Goal: Communication & Community: Ask a question

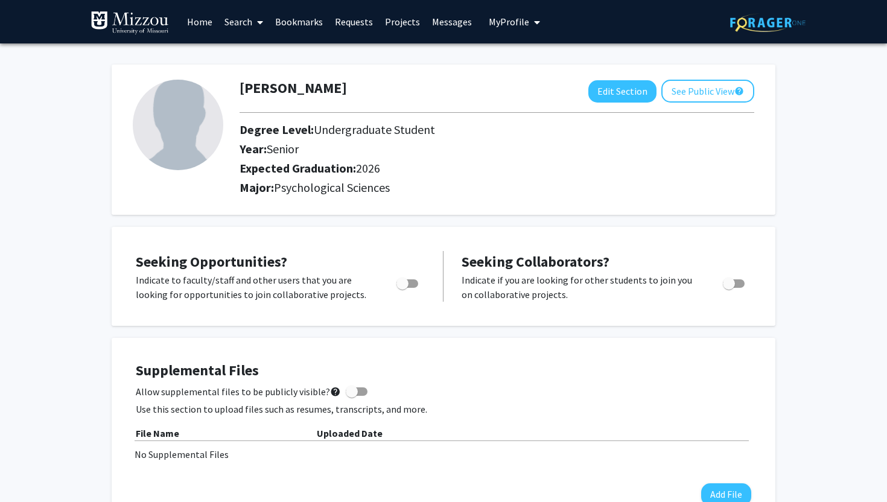
click at [366, 22] on link "Requests" at bounding box center [354, 22] width 50 height 42
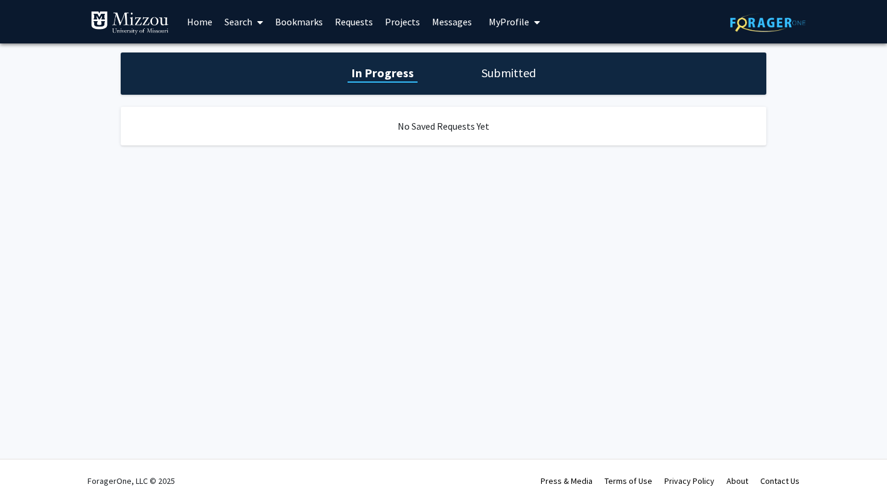
click at [244, 25] on link "Search" at bounding box center [243, 22] width 51 height 42
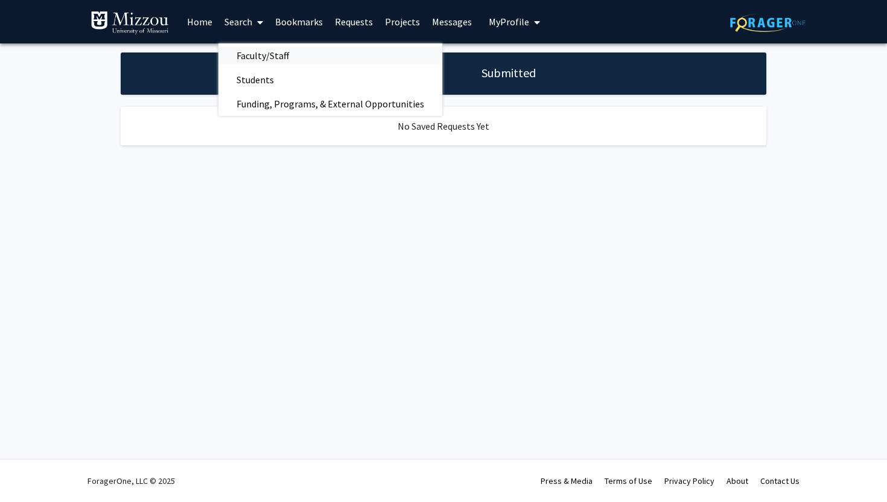
click at [256, 56] on span "Faculty/Staff" at bounding box center [262, 55] width 89 height 24
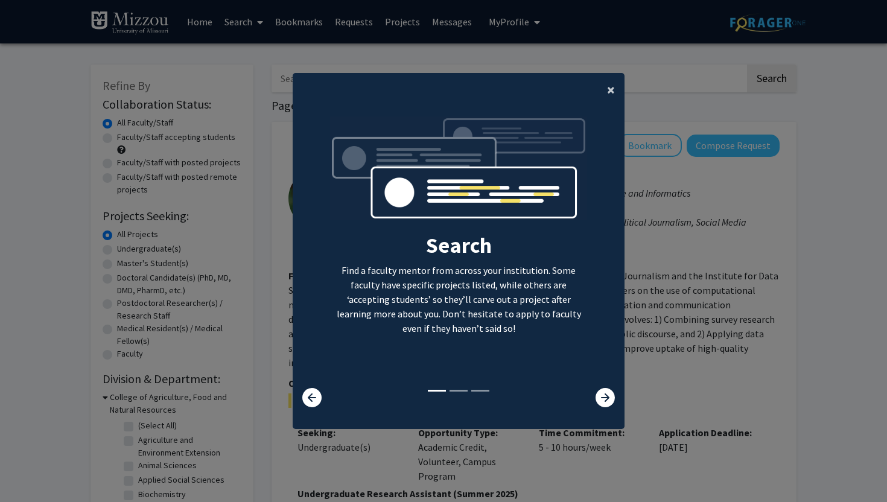
click at [619, 88] on button "×" at bounding box center [610, 90] width 27 height 34
click at [606, 116] on div "Search Find a faculty mentor from across your institution. Some faculty have sp…" at bounding box center [458, 252] width 331 height 272
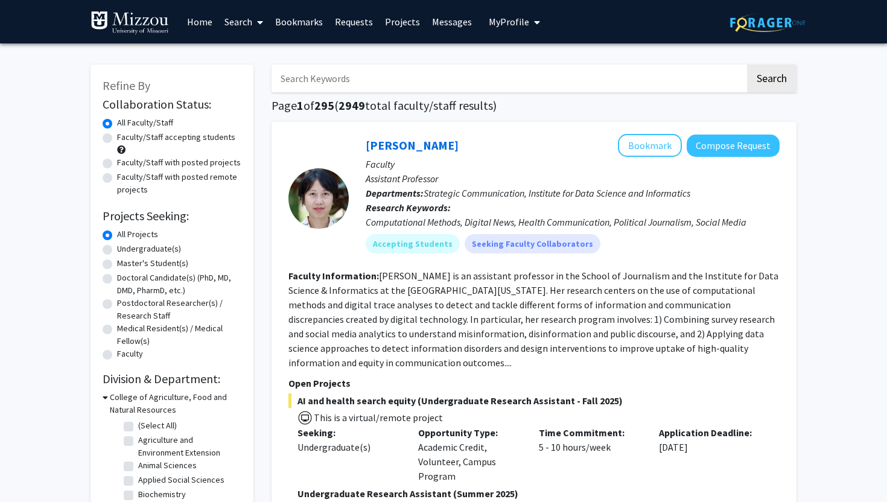
click at [435, 72] on input "Search Keywords" at bounding box center [509, 79] width 474 height 28
click at [296, 81] on input "[PERSON_NAME]" at bounding box center [509, 79] width 474 height 28
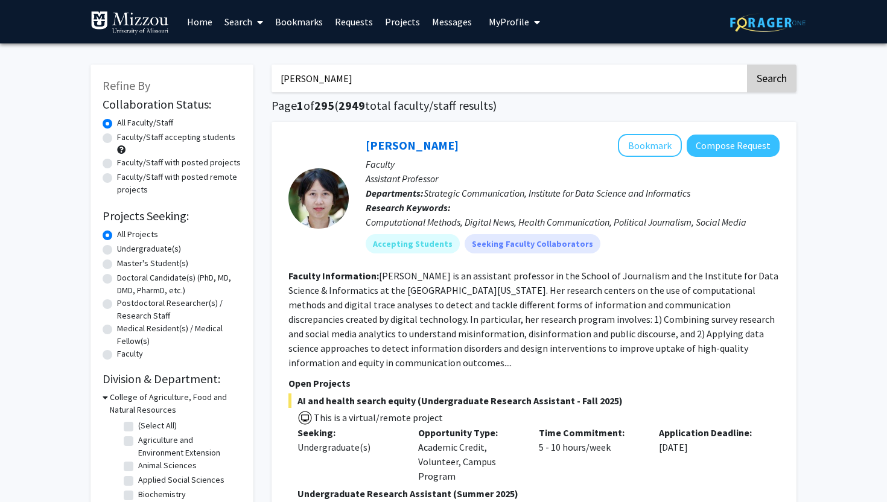
click at [768, 81] on button "Search" at bounding box center [771, 79] width 49 height 28
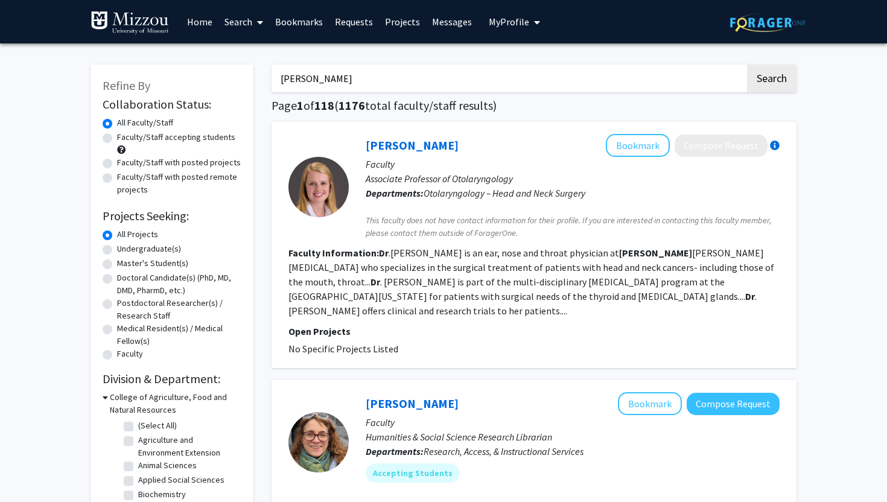
click at [362, 72] on input "[PERSON_NAME]" at bounding box center [509, 79] width 474 height 28
click at [366, 82] on input "[PERSON_NAME]" at bounding box center [509, 79] width 474 height 28
click at [355, 83] on input "[PERSON_NAME]" at bounding box center [509, 79] width 474 height 28
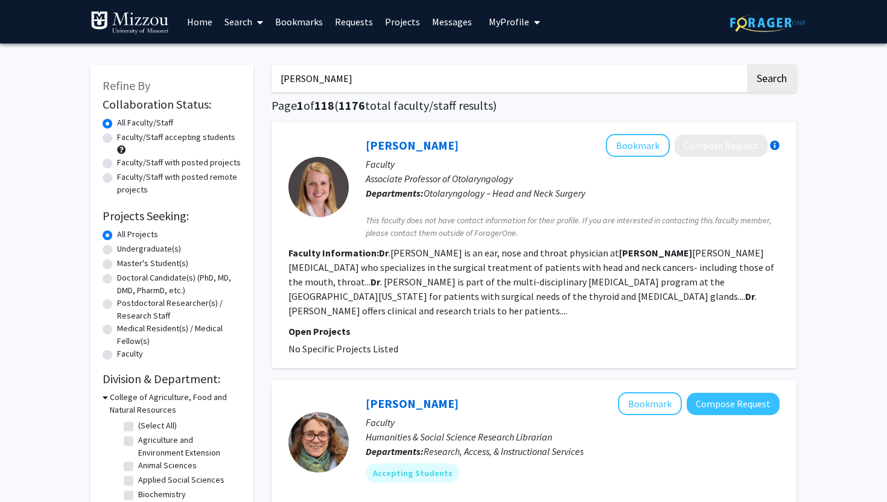
click at [355, 83] on input "[PERSON_NAME]" at bounding box center [509, 79] width 474 height 28
paste input "[PERSON_NAME]"
type input "[PERSON_NAME]"
click at [781, 70] on button "Search" at bounding box center [771, 79] width 49 height 28
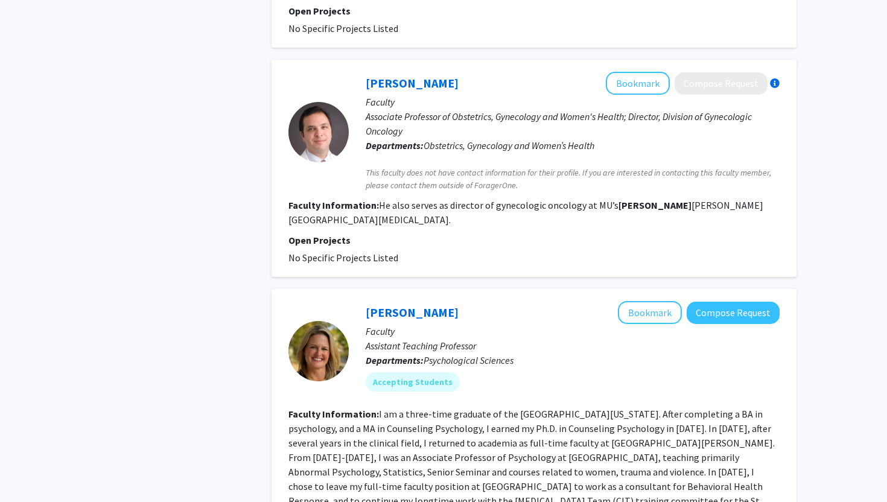
scroll to position [792, 0]
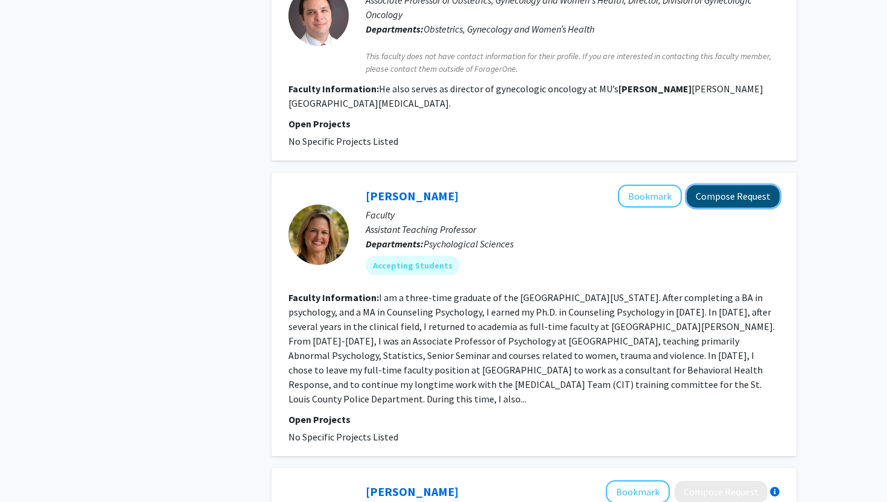
click at [721, 185] on button "Compose Request" at bounding box center [733, 196] width 93 height 22
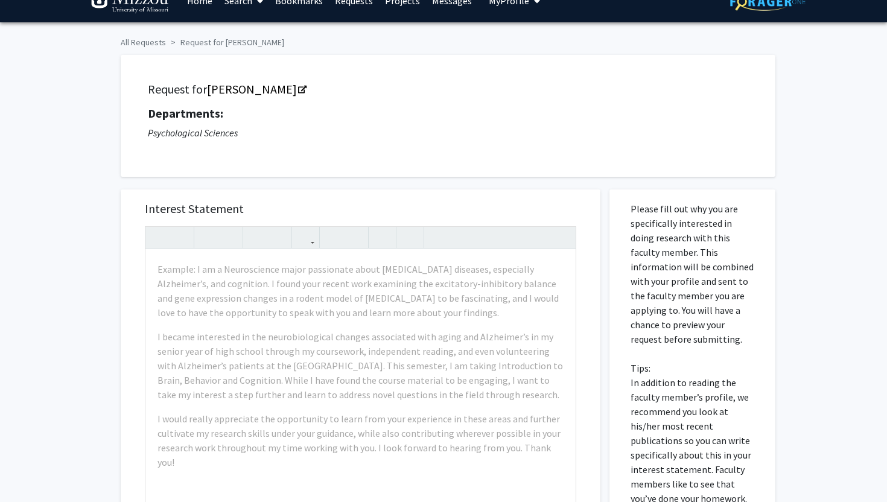
scroll to position [23, 0]
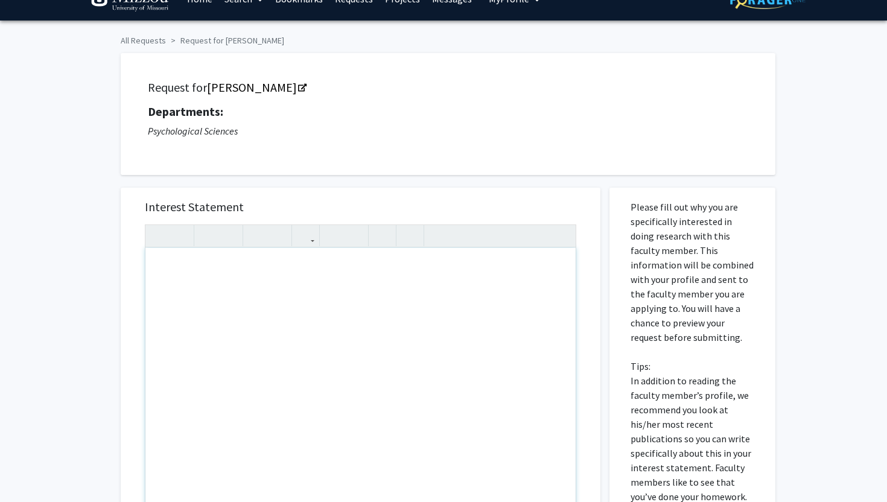
click at [311, 268] on div "Note to users with screen readers: Please press Alt+0 or Option+0 to deactivate…" at bounding box center [360, 386] width 430 height 276
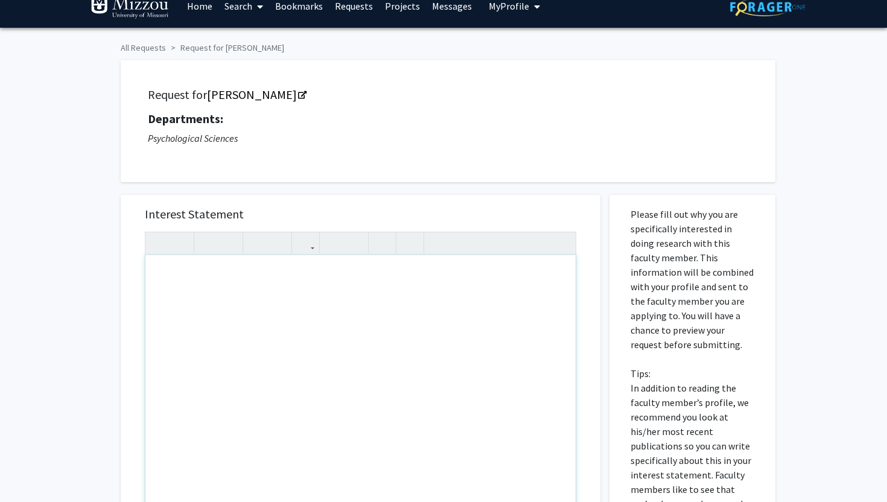
scroll to position [11, 0]
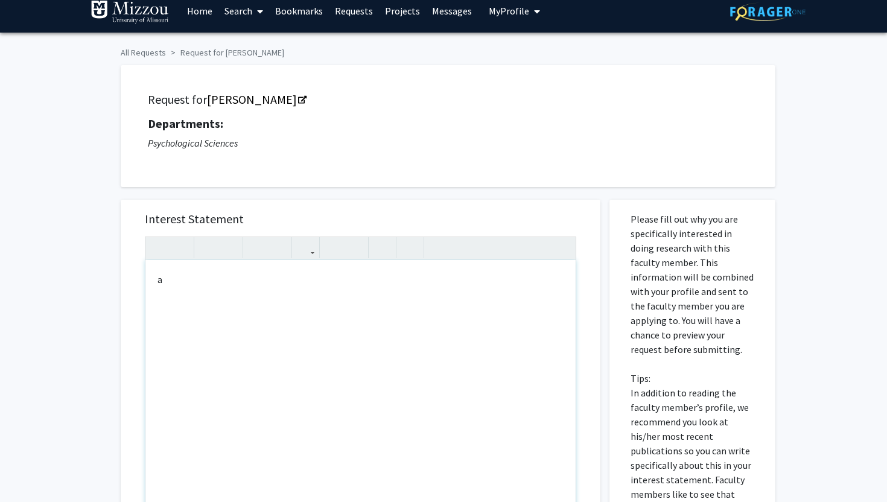
type textarea "a"
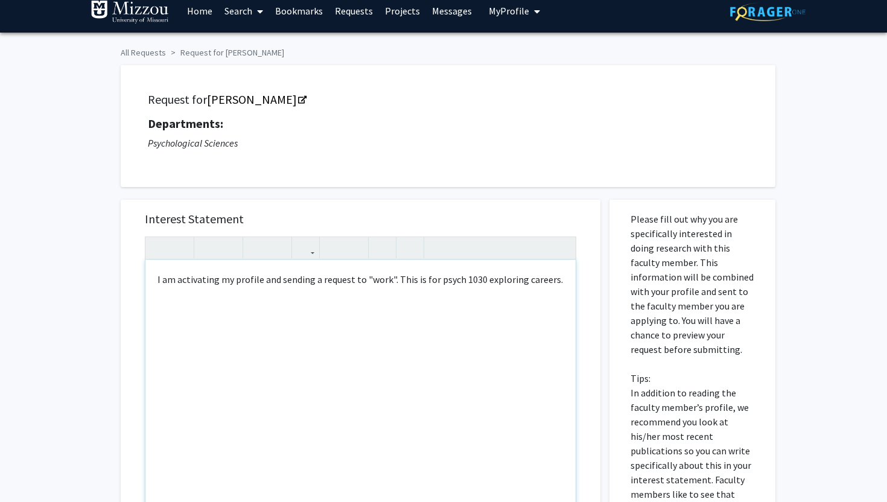
type textarea "I am activating my profile and sending a request to "work". This is for psych 1…"
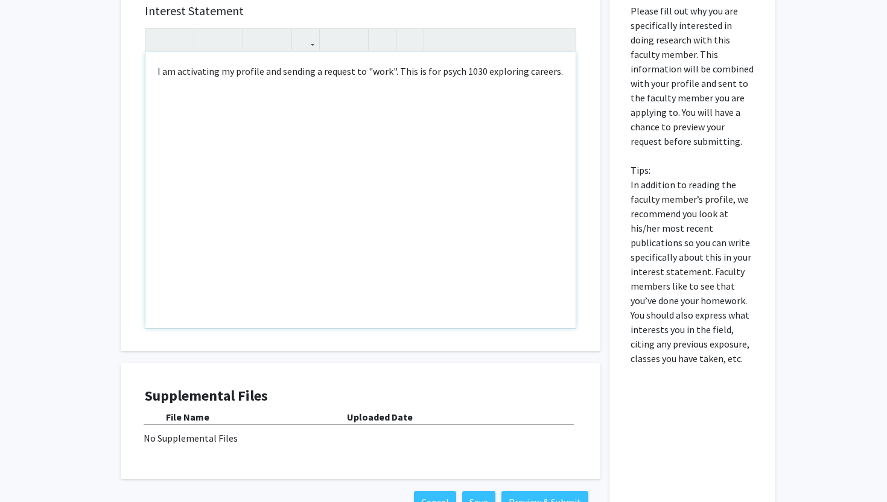
scroll to position [305, 0]
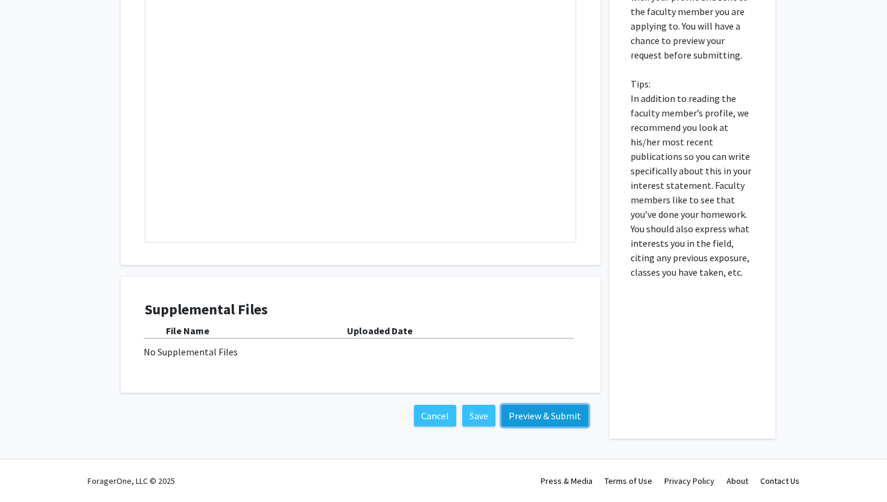
click at [544, 421] on button "Preview & Submit" at bounding box center [544, 416] width 87 height 22
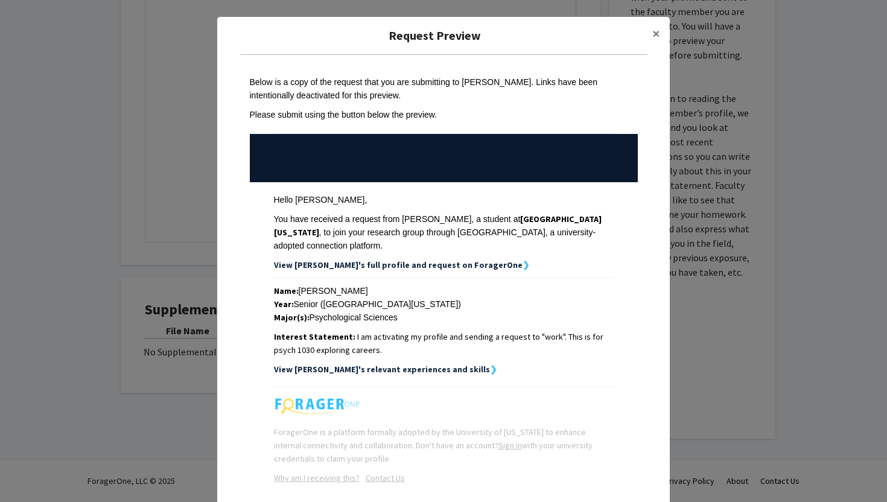
scroll to position [59, 0]
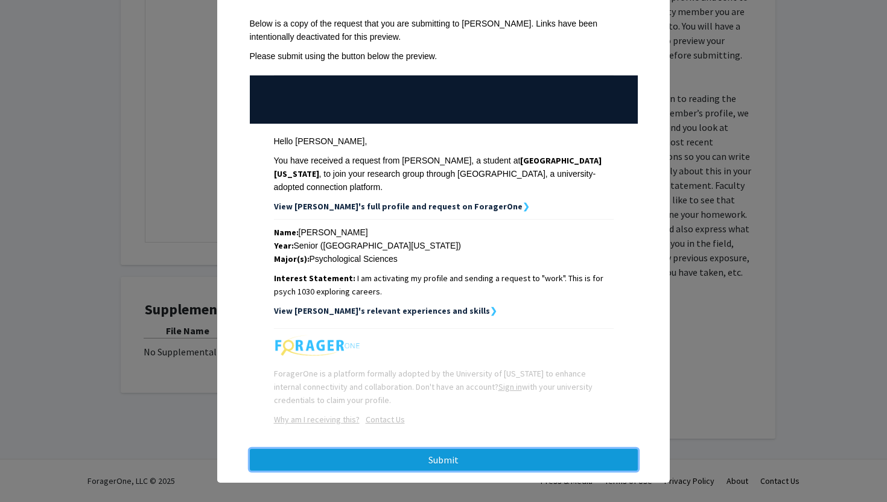
click at [430, 456] on button "Submit" at bounding box center [444, 460] width 388 height 22
